Goal: Task Accomplishment & Management: Complete application form

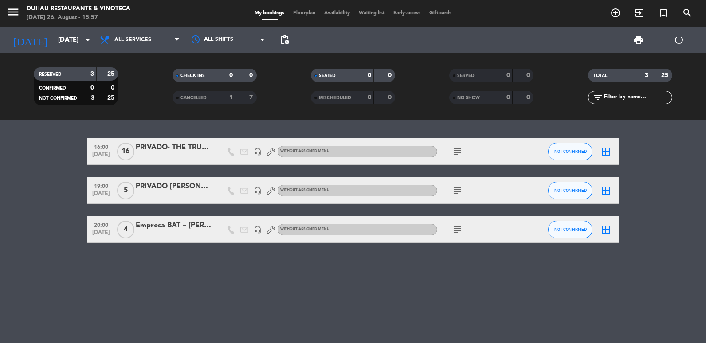
click at [459, 193] on icon "subject" at bounding box center [457, 190] width 11 height 11
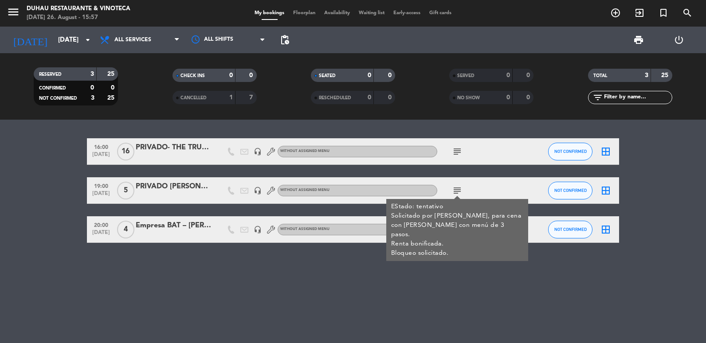
copy div "EStado: tentativo Solicitado por [PERSON_NAME], para cena con [PERSON_NAME] con…"
drag, startPoint x: 465, startPoint y: 243, endPoint x: 389, endPoint y: 202, distance: 87.0
click at [389, 202] on div "EStado: tentativo Solicitado por [PERSON_NAME], para cena con [PERSON_NAME] con…" at bounding box center [457, 230] width 142 height 62
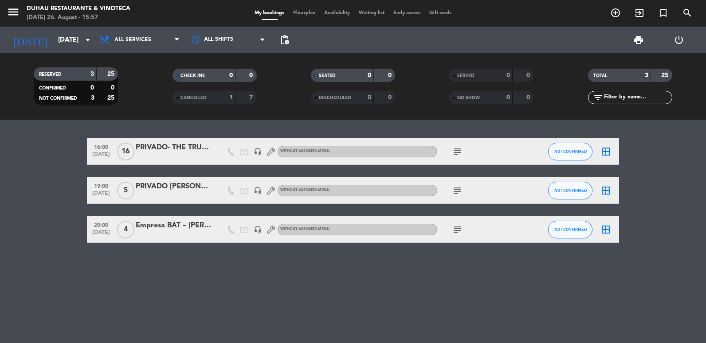
click at [154, 193] on div at bounding box center [173, 196] width 75 height 7
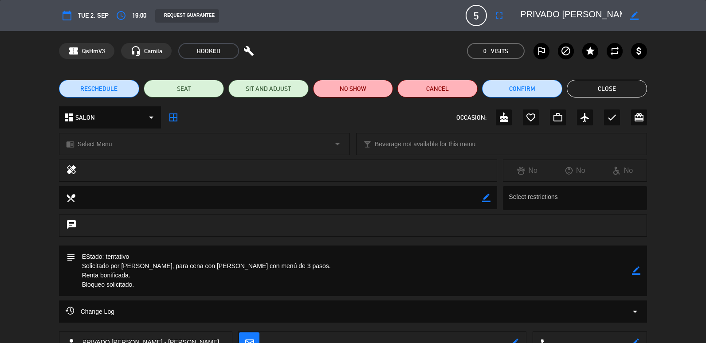
scroll to position [0, 54]
drag, startPoint x: 580, startPoint y: 16, endPoint x: 707, endPoint y: 13, distance: 127.2
click at [705, 13] on html "close × [PERSON_NAME] Restaurante & Vinoteca × chrome_reader_mode List of Reser…" at bounding box center [353, 171] width 706 height 343
click at [436, 84] on button "Cancel" at bounding box center [437, 89] width 80 height 18
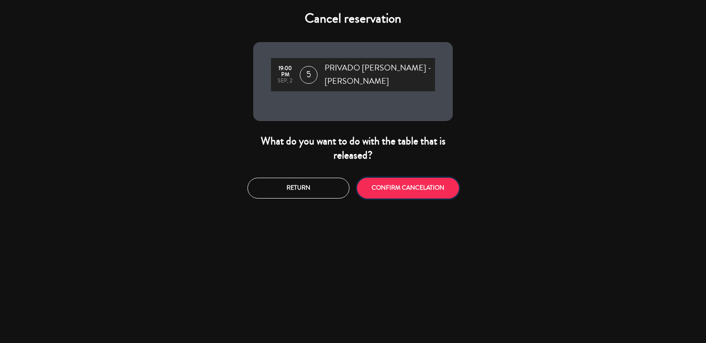
click at [390, 183] on button "CONFIRM CANCELATION" at bounding box center [408, 188] width 102 height 21
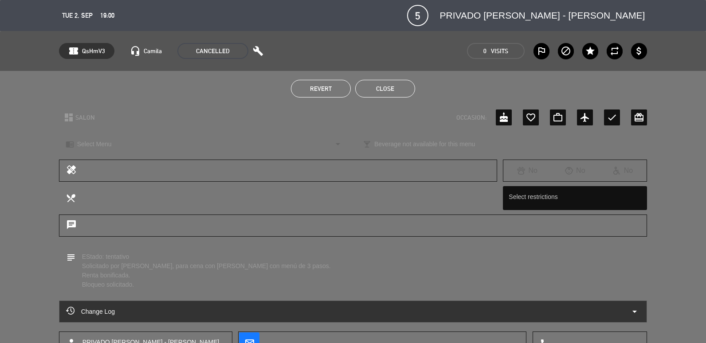
click at [385, 102] on div "Revert Close" at bounding box center [353, 88] width 706 height 35
click at [381, 78] on div "Revert Close" at bounding box center [353, 88] width 706 height 35
click at [392, 86] on button "Close" at bounding box center [385, 89] width 60 height 18
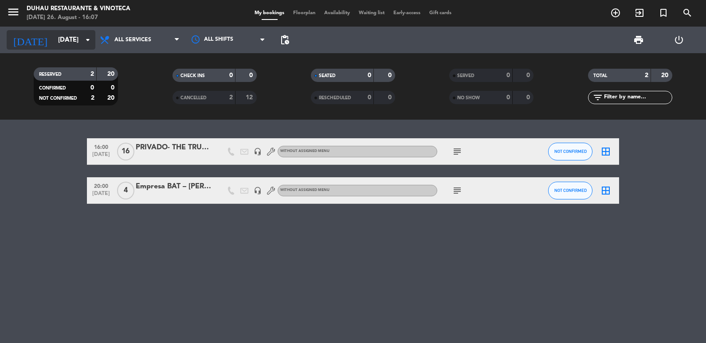
click at [54, 36] on input "[DATE]" at bounding box center [96, 40] width 85 height 16
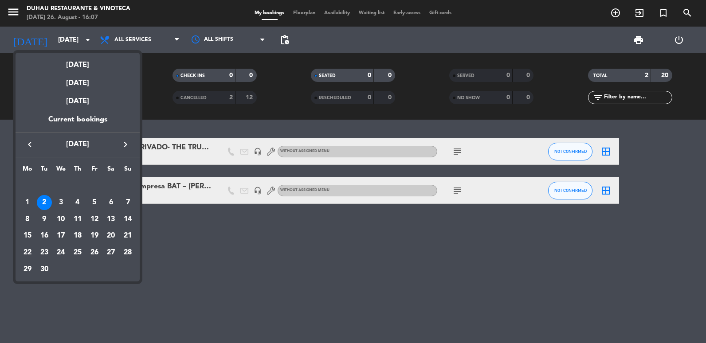
click at [27, 144] on icon "keyboard_arrow_left" at bounding box center [29, 144] width 11 height 11
click at [68, 253] on td "27" at bounding box center [60, 252] width 17 height 17
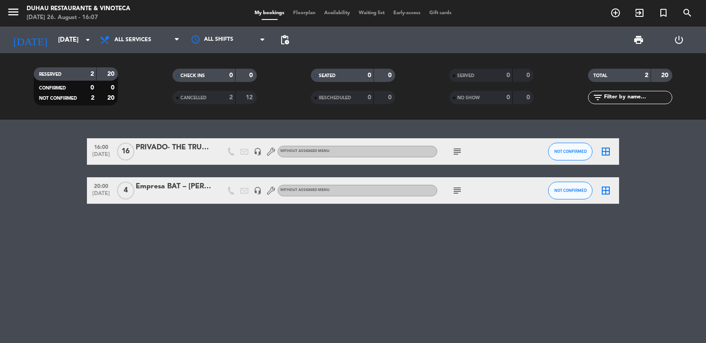
type input "[DATE]"
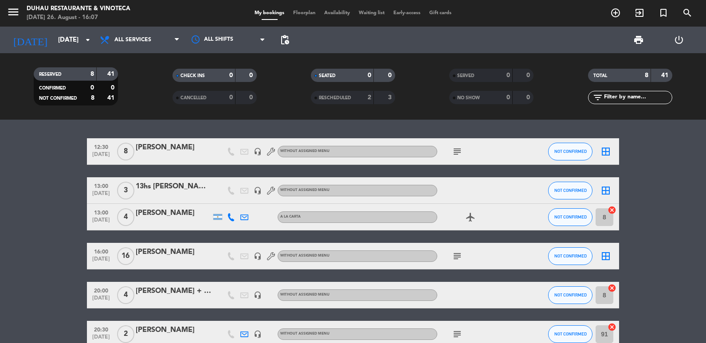
click at [457, 257] on icon "subject" at bounding box center [457, 256] width 11 height 11
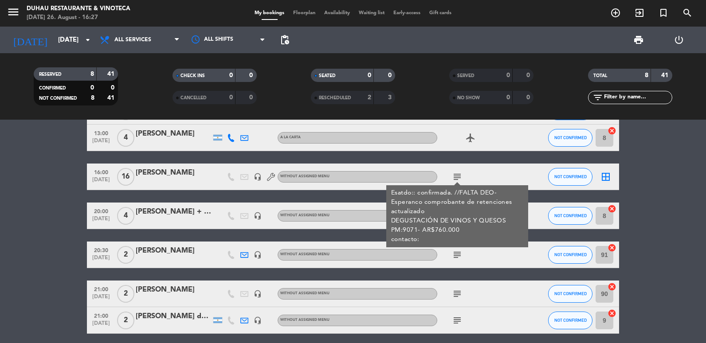
scroll to position [89, 0]
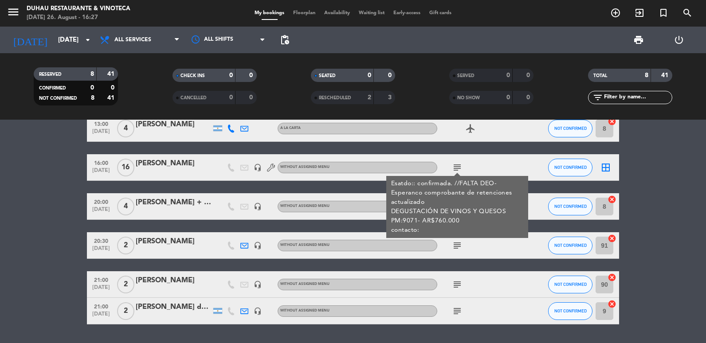
click at [175, 165] on div "[PERSON_NAME]" at bounding box center [173, 164] width 75 height 12
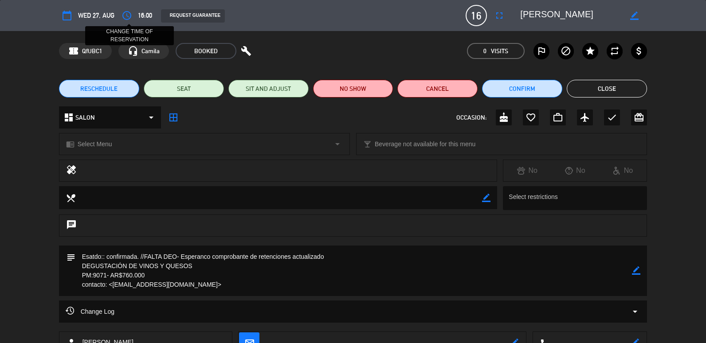
click at [122, 13] on icon "access_time" at bounding box center [126, 15] width 11 height 11
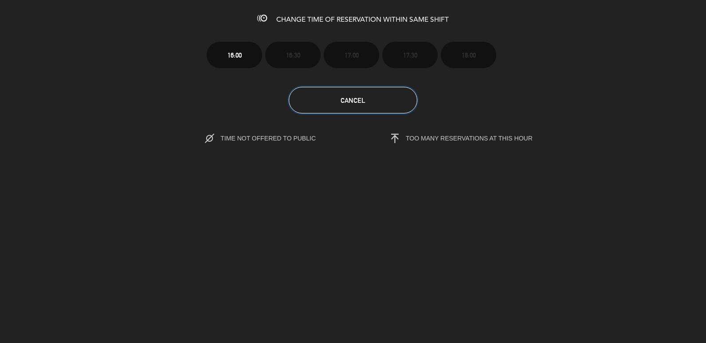
click at [334, 100] on button "Cancel" at bounding box center [353, 100] width 129 height 27
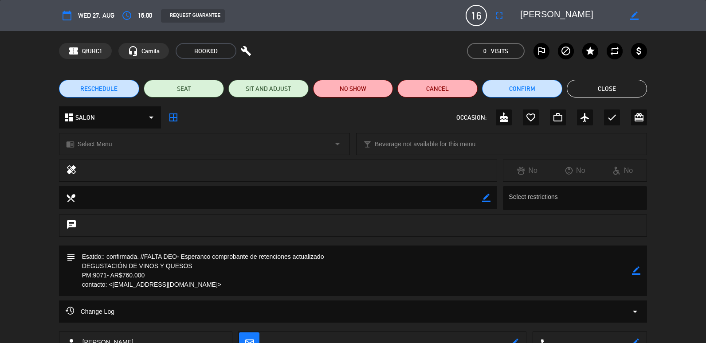
click at [628, 14] on div "border_color" at bounding box center [633, 16] width 25 height 16
click at [636, 16] on icon "border_color" at bounding box center [634, 16] width 8 height 8
drag, startPoint x: 609, startPoint y: 12, endPoint x: 242, endPoint y: 2, distance: 367.5
click at [242, 2] on div "calendar_today Wed 27, Aug access_time 16:00 REQUEST GUARANTEE 16 [PERSON_NAME]…" at bounding box center [353, 15] width 706 height 31
type textarea "17:00HS banco mariva"
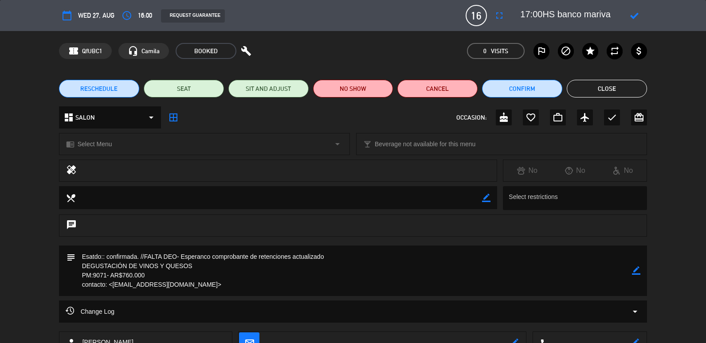
click at [635, 12] on icon at bounding box center [634, 16] width 8 height 8
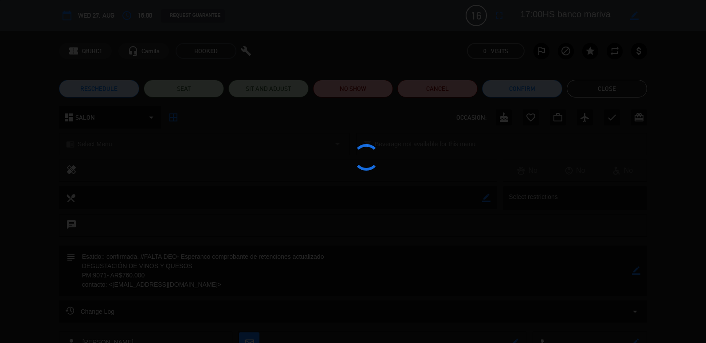
click at [511, 14] on div at bounding box center [353, 171] width 706 height 343
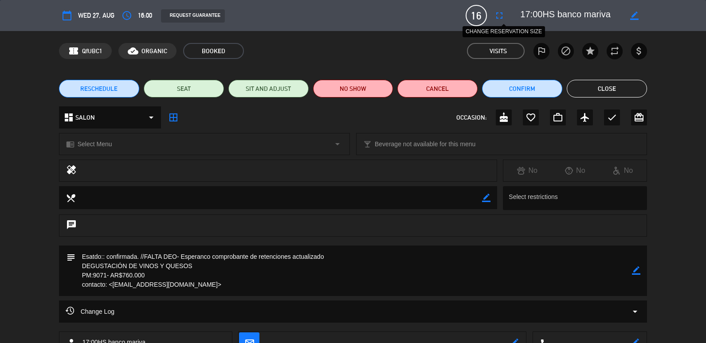
click at [502, 18] on icon "fullscreen" at bounding box center [499, 15] width 11 height 11
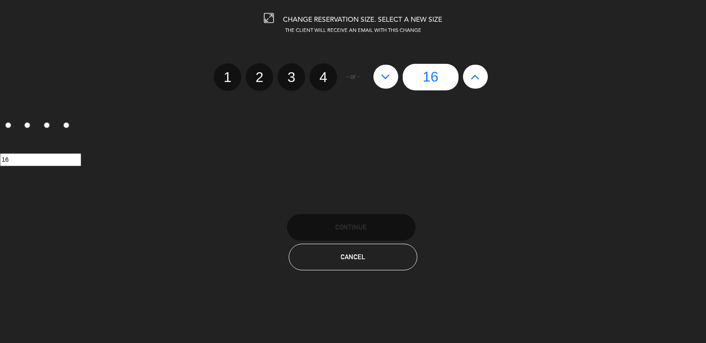
click at [475, 74] on icon at bounding box center [474, 77] width 9 height 14
type input "17"
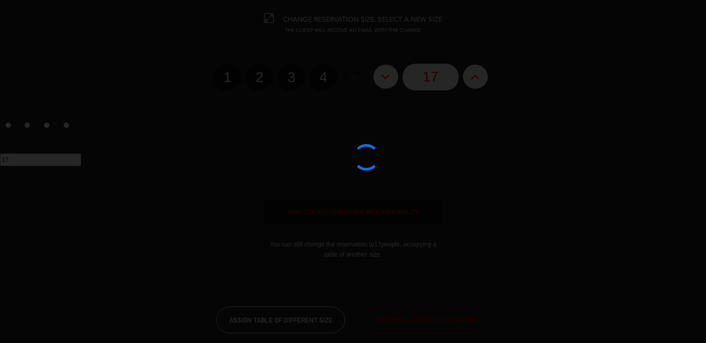
click at [440, 313] on div at bounding box center [353, 171] width 706 height 343
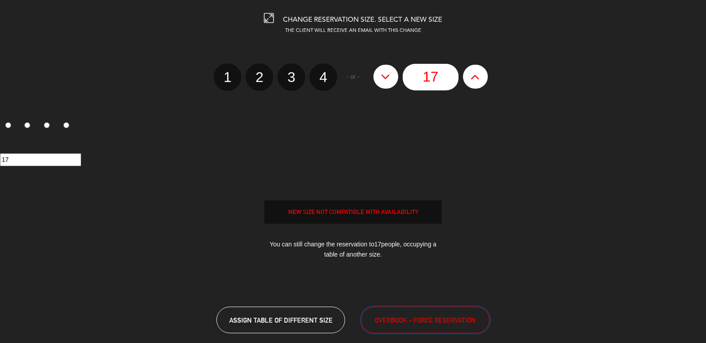
click at [444, 320] on span "OVERBOOK - FORCE RESERVATION" at bounding box center [424, 320] width 101 height 10
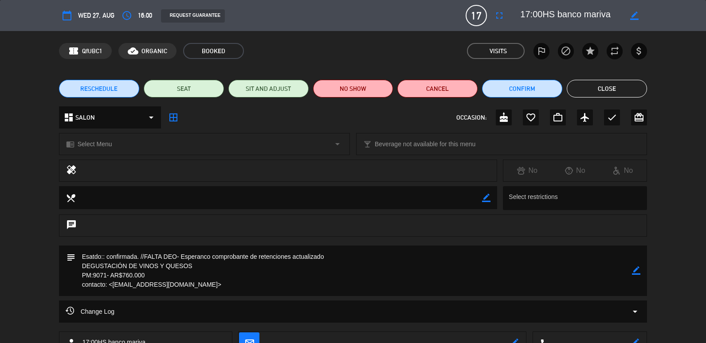
click at [643, 270] on div "subject border_color" at bounding box center [353, 271] width 588 height 51
click at [638, 271] on icon "border_color" at bounding box center [636, 270] width 8 height 8
drag, startPoint x: 353, startPoint y: 258, endPoint x: 147, endPoint y: 252, distance: 206.2
click at [147, 252] on textarea at bounding box center [353, 271] width 557 height 51
click at [160, 277] on textarea at bounding box center [353, 271] width 557 height 51
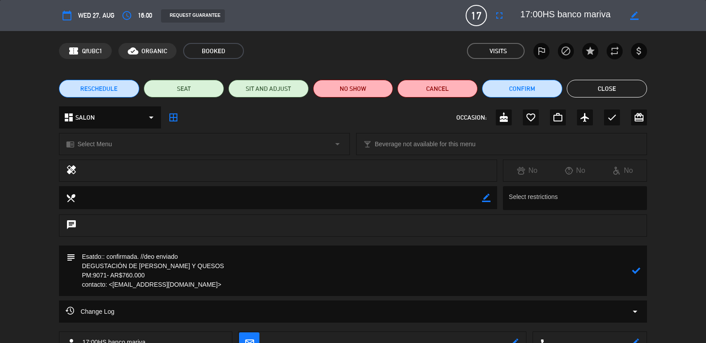
click at [160, 277] on textarea at bounding box center [353, 271] width 557 height 51
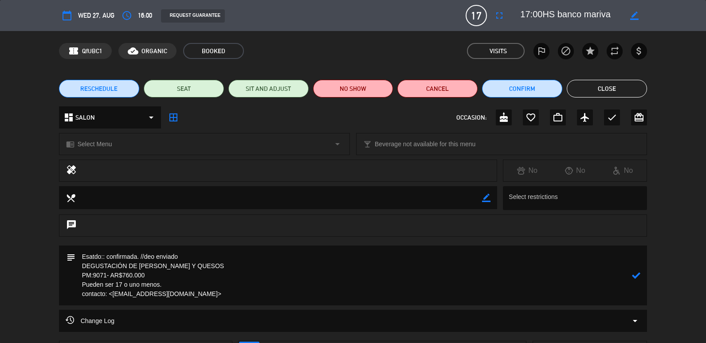
click at [636, 278] on icon at bounding box center [636, 275] width 8 height 8
click at [642, 279] on div "subject border_color" at bounding box center [353, 276] width 588 height 60
click at [134, 280] on textarea at bounding box center [353, 276] width 557 height 60
click at [638, 273] on icon "border_color" at bounding box center [636, 275] width 8 height 8
drag, startPoint x: 243, startPoint y: 288, endPoint x: 129, endPoint y: 285, distance: 113.9
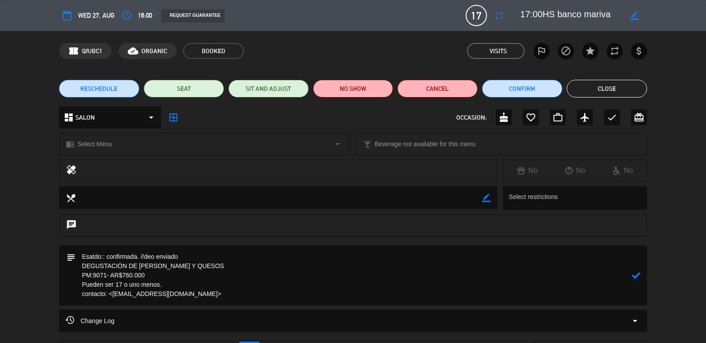
click at [129, 285] on textarea at bounding box center [353, 276] width 557 height 60
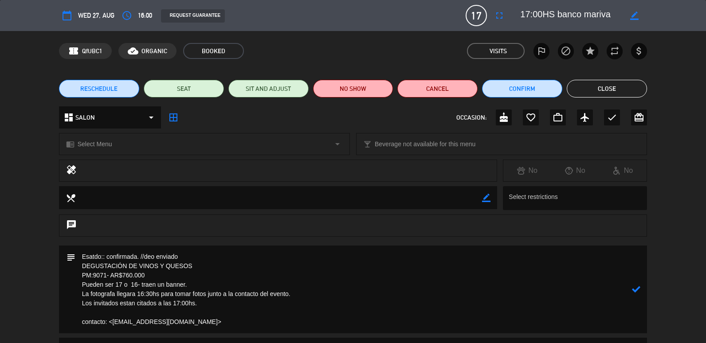
type textarea "Esatdo:: confirmada. //deo enviado DEGUSTACIÓN DE VINOS Y QUESOS PM:9071- AR$76…"
click at [637, 287] on icon at bounding box center [636, 289] width 8 height 8
drag, startPoint x: 623, startPoint y: 86, endPoint x: 622, endPoint y: 142, distance: 56.3
click at [623, 86] on button "Close" at bounding box center [606, 89] width 80 height 18
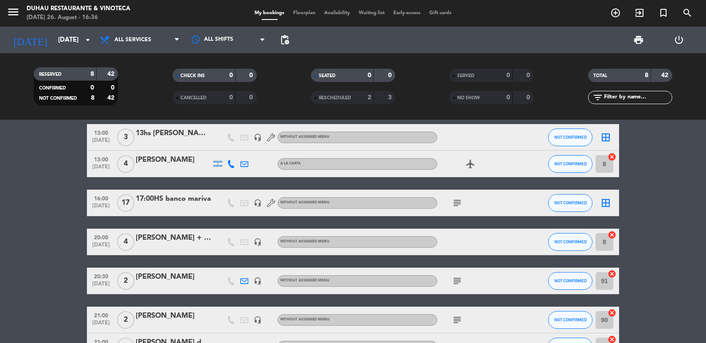
scroll to position [0, 0]
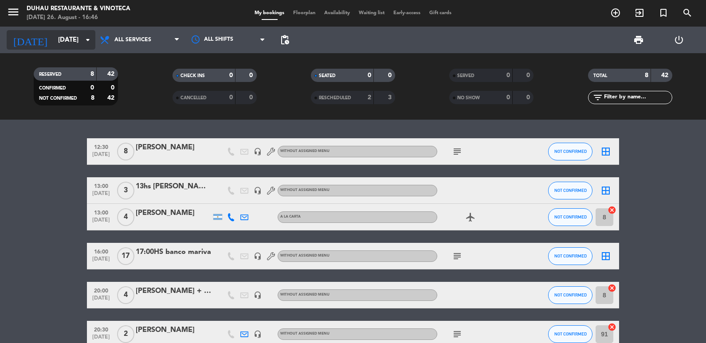
click at [70, 32] on input "[DATE]" at bounding box center [96, 40] width 85 height 16
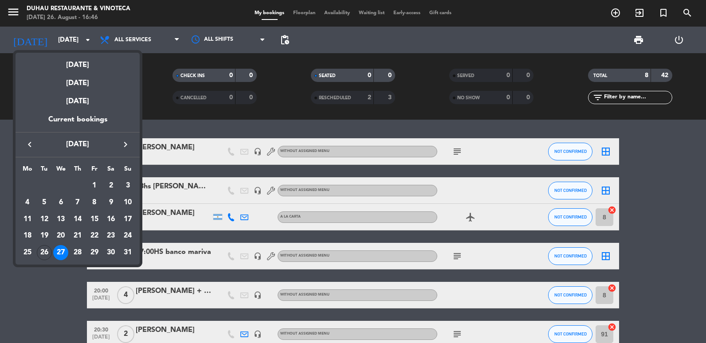
click at [125, 147] on icon "keyboard_arrow_right" at bounding box center [125, 144] width 11 height 11
click at [106, 203] on div "6" at bounding box center [110, 202] width 15 height 15
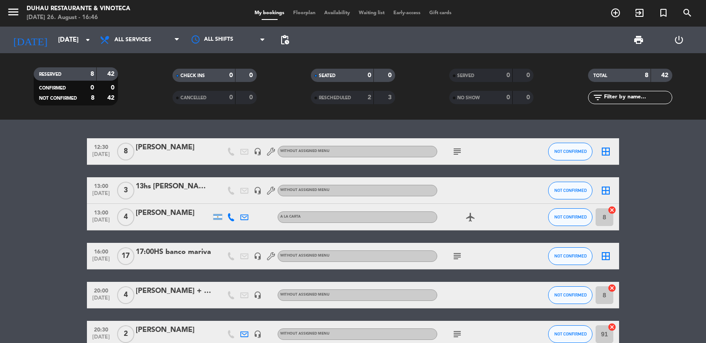
type input "[DATE]"
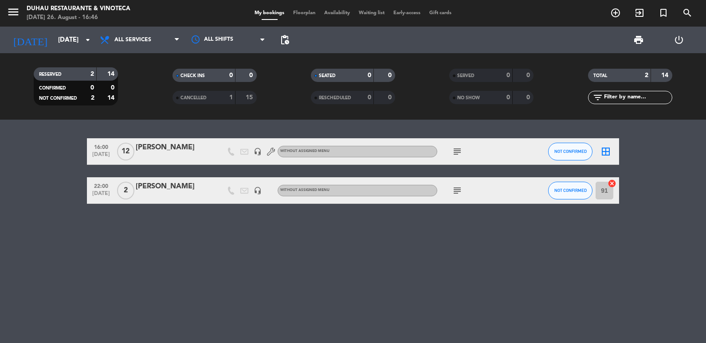
click at [458, 152] on icon "subject" at bounding box center [457, 151] width 11 height 11
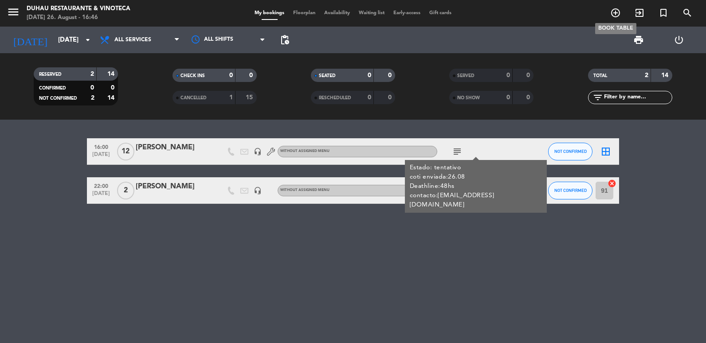
click at [612, 12] on icon "add_circle_outline" at bounding box center [615, 13] width 11 height 11
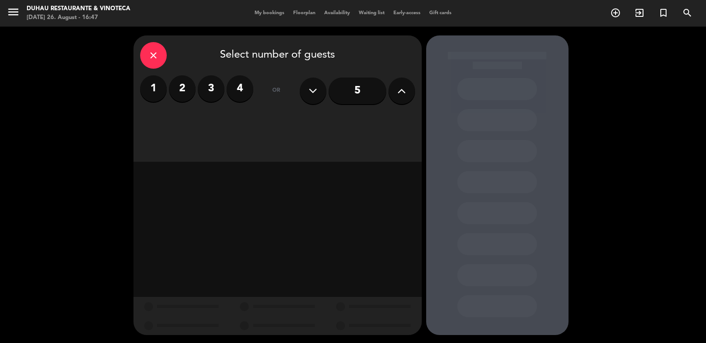
click at [409, 91] on button at bounding box center [401, 91] width 27 height 27
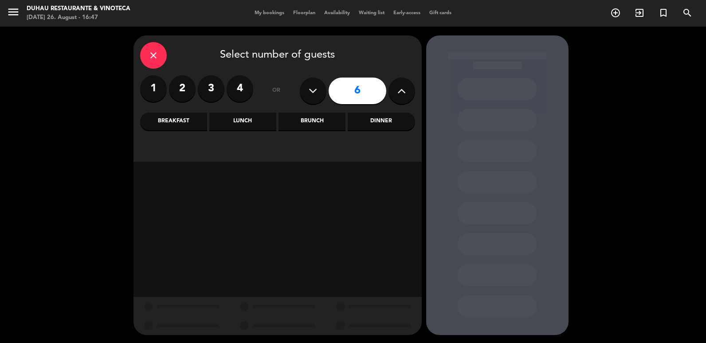
click at [409, 89] on button at bounding box center [401, 91] width 27 height 27
click at [401, 90] on icon at bounding box center [401, 90] width 8 height 13
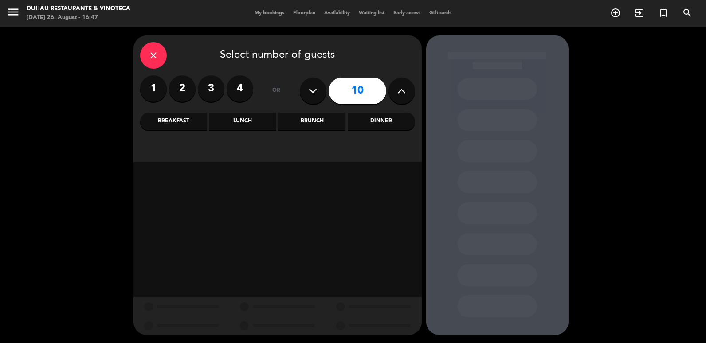
type input "11"
click at [365, 122] on div "Dinner" at bounding box center [380, 122] width 67 height 18
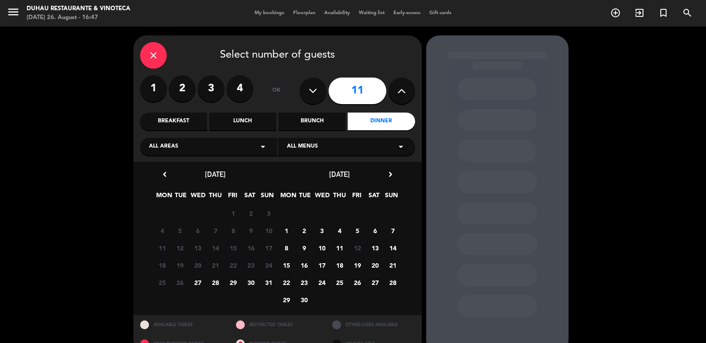
click at [374, 234] on span "6" at bounding box center [374, 230] width 15 height 15
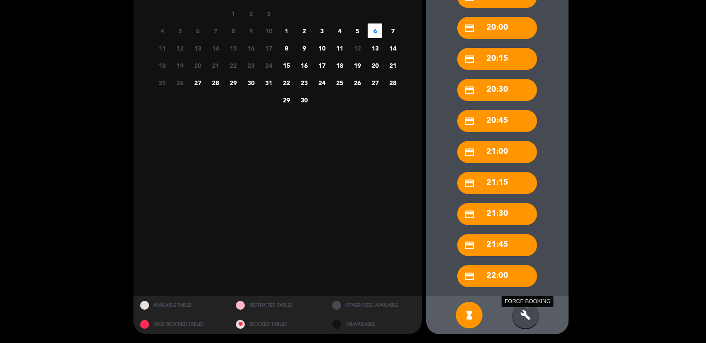
click at [528, 315] on icon "build" at bounding box center [525, 315] width 11 height 11
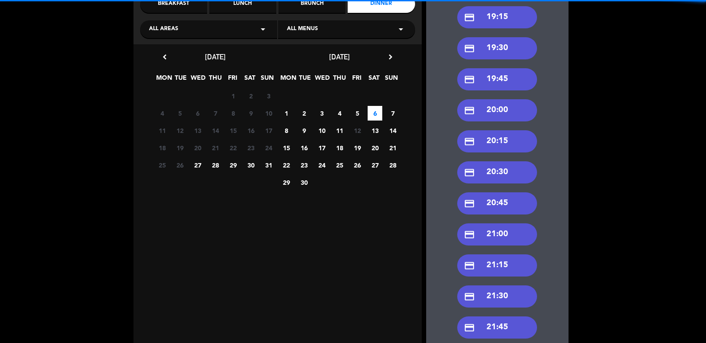
scroll to position [0, 0]
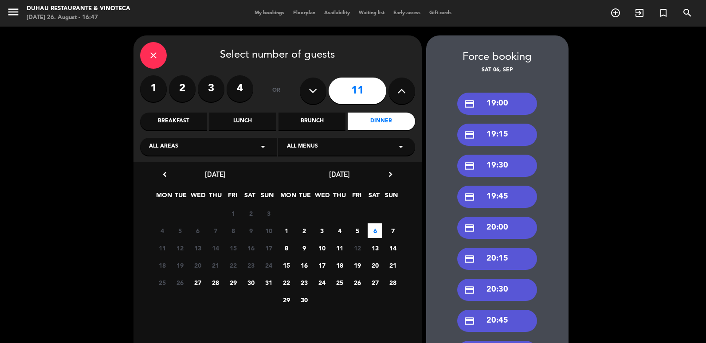
click at [492, 99] on div "credit_card 19:00" at bounding box center [497, 104] width 80 height 22
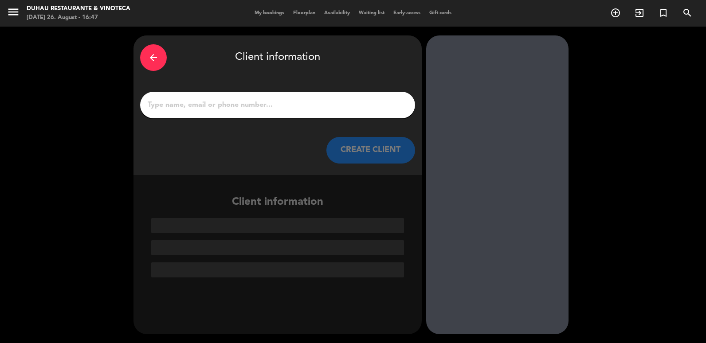
click at [324, 107] on input "1" at bounding box center [277, 105] width 261 height 12
paste input "[PERSON_NAME]"
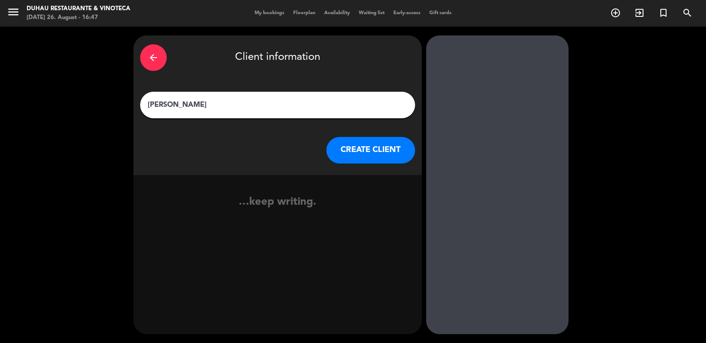
type input "[PERSON_NAME]"
click at [352, 139] on button "CREATE CLIENT" at bounding box center [370, 150] width 89 height 27
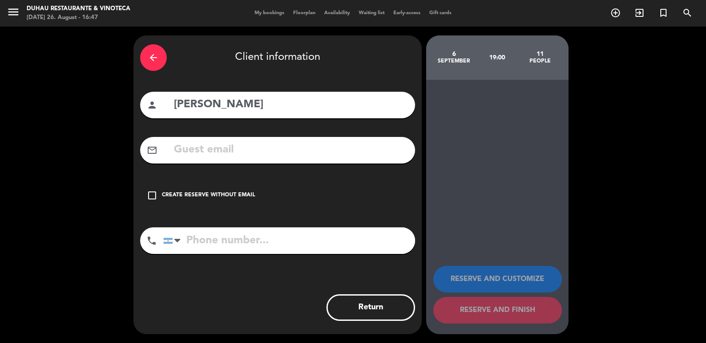
click at [231, 194] on div "Create reserve without email" at bounding box center [208, 195] width 93 height 9
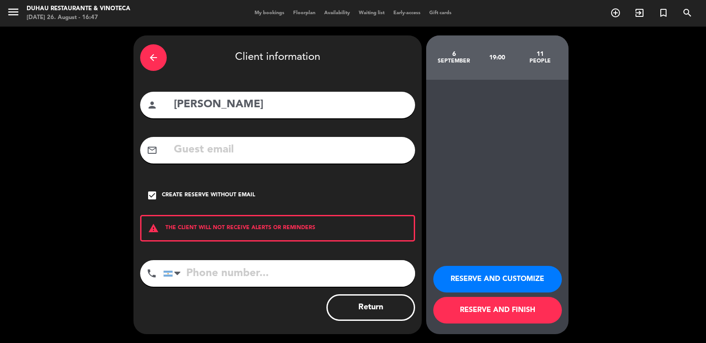
click at [476, 278] on button "RESERVE AND CUSTOMIZE" at bounding box center [497, 279] width 129 height 27
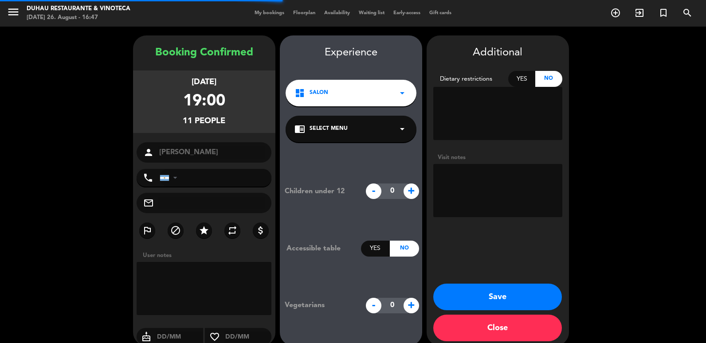
scroll to position [12, 0]
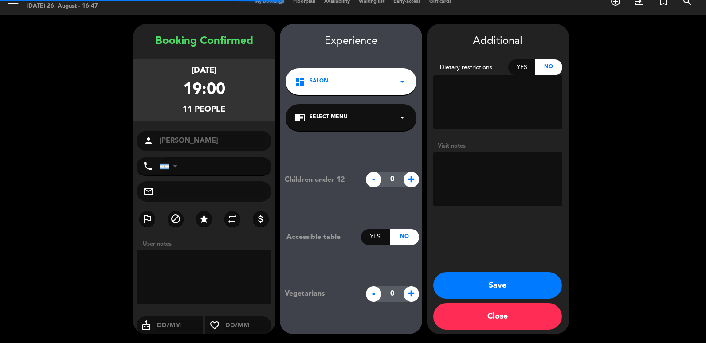
click at [515, 173] on textarea at bounding box center [497, 178] width 129 height 53
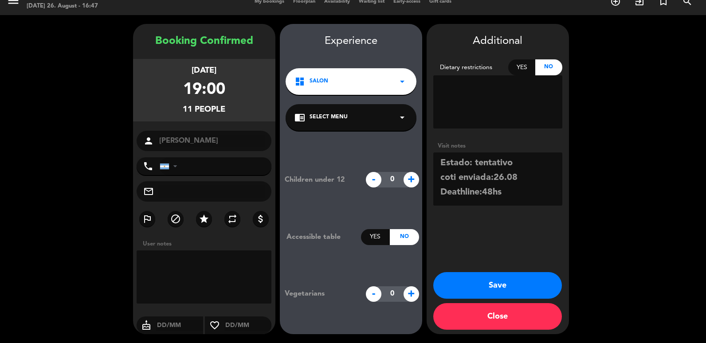
scroll to position [7, 0]
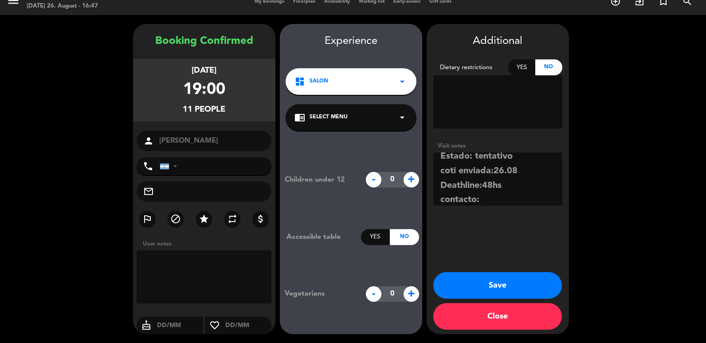
paste textarea "[EMAIL_ADDRESS][DOMAIN_NAME] / 11 4029 7777"
type textarea "Estado: tentativo coti enviada:26.08 Deathline:48hs contacto: [EMAIL_ADDRESS][D…"
click at [493, 285] on button "Save" at bounding box center [497, 285] width 129 height 27
